Goal: Task Accomplishment & Management: Use online tool/utility

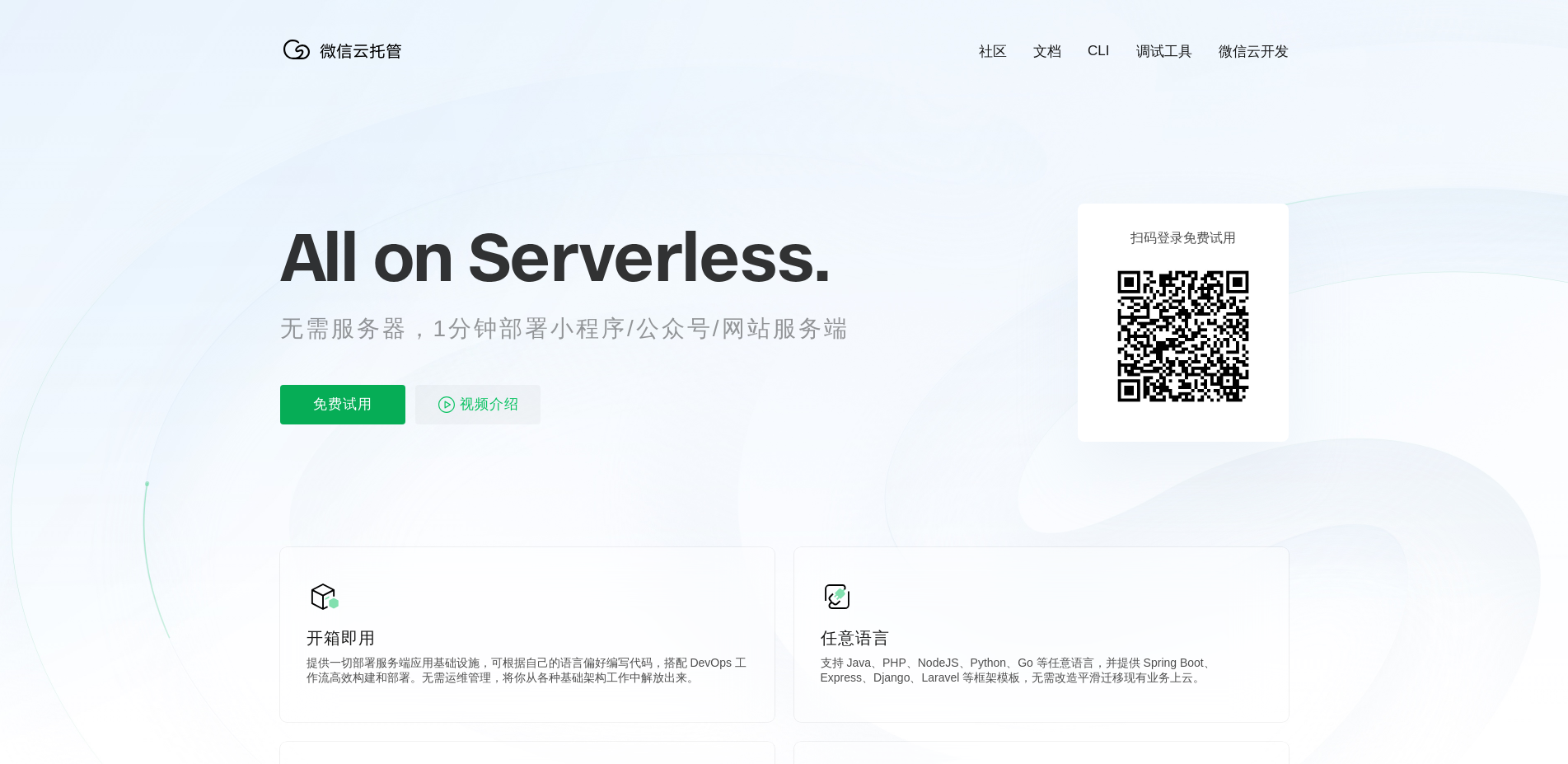
click at [371, 410] on p "免费试用" at bounding box center [343, 404] width 126 height 39
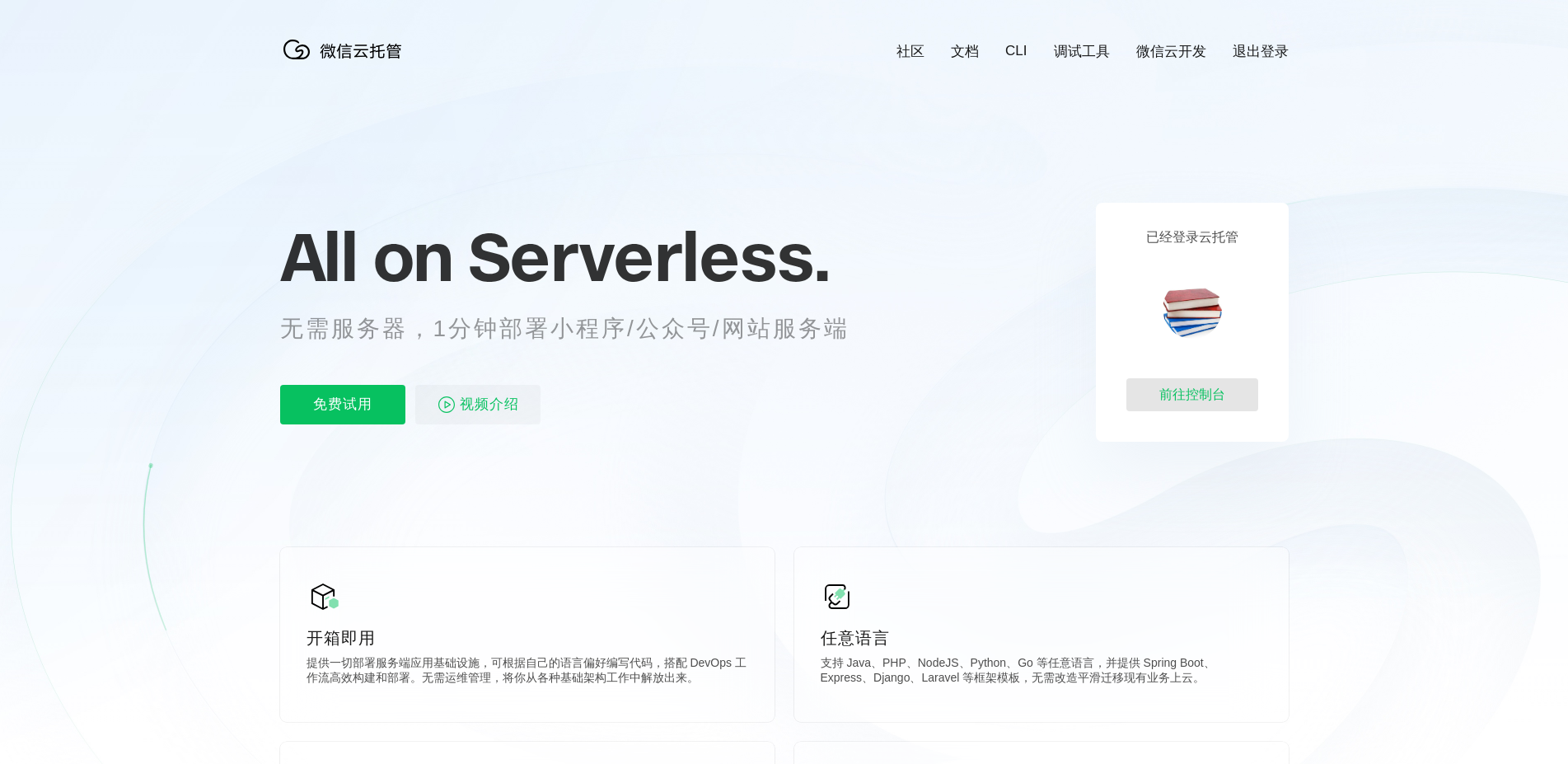
click at [1204, 398] on div "前往控制台" at bounding box center [1192, 394] width 132 height 33
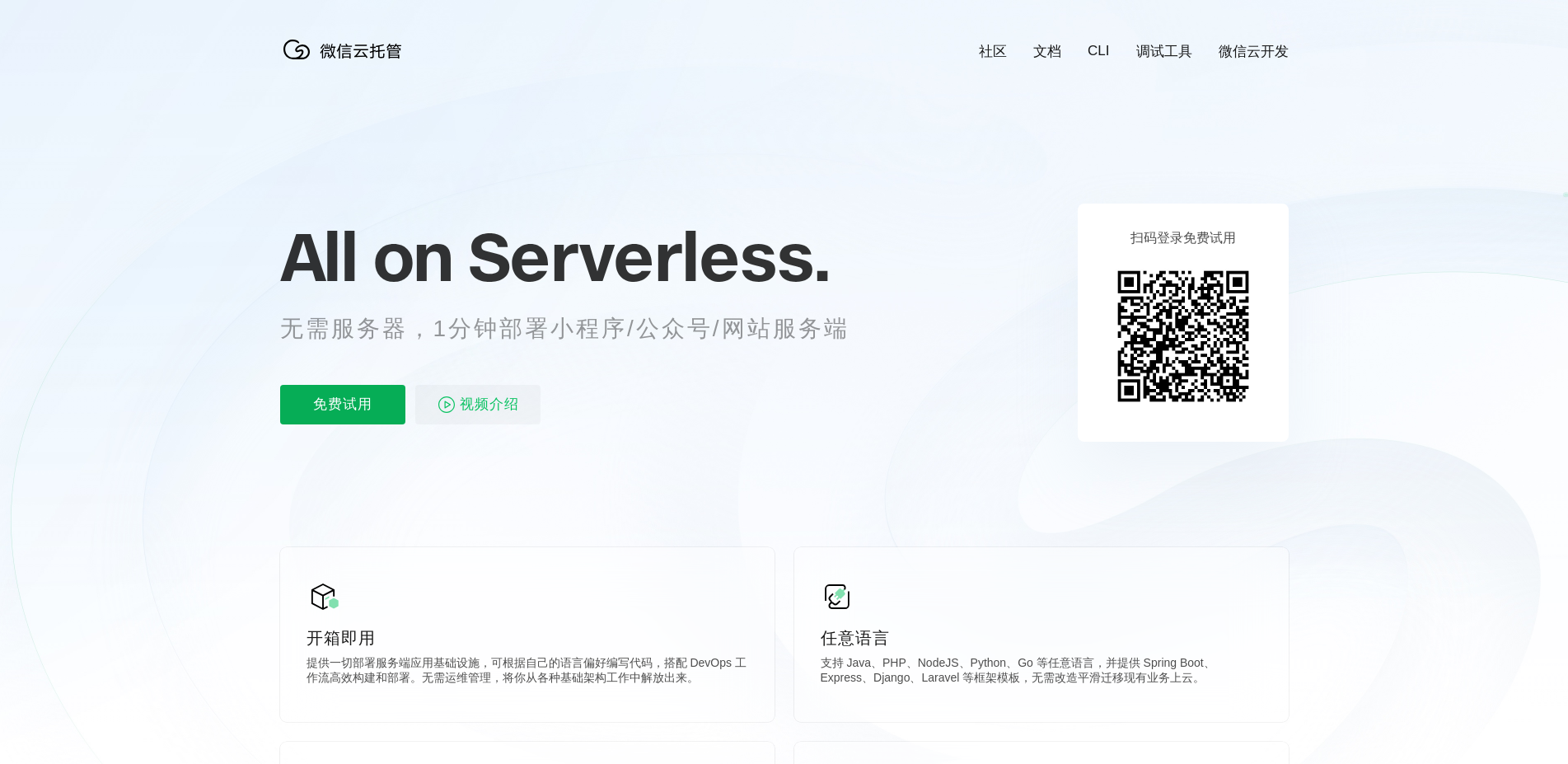
click at [340, 404] on p "免费试用" at bounding box center [343, 404] width 126 height 39
